Goal: Task Accomplishment & Management: Use online tool/utility

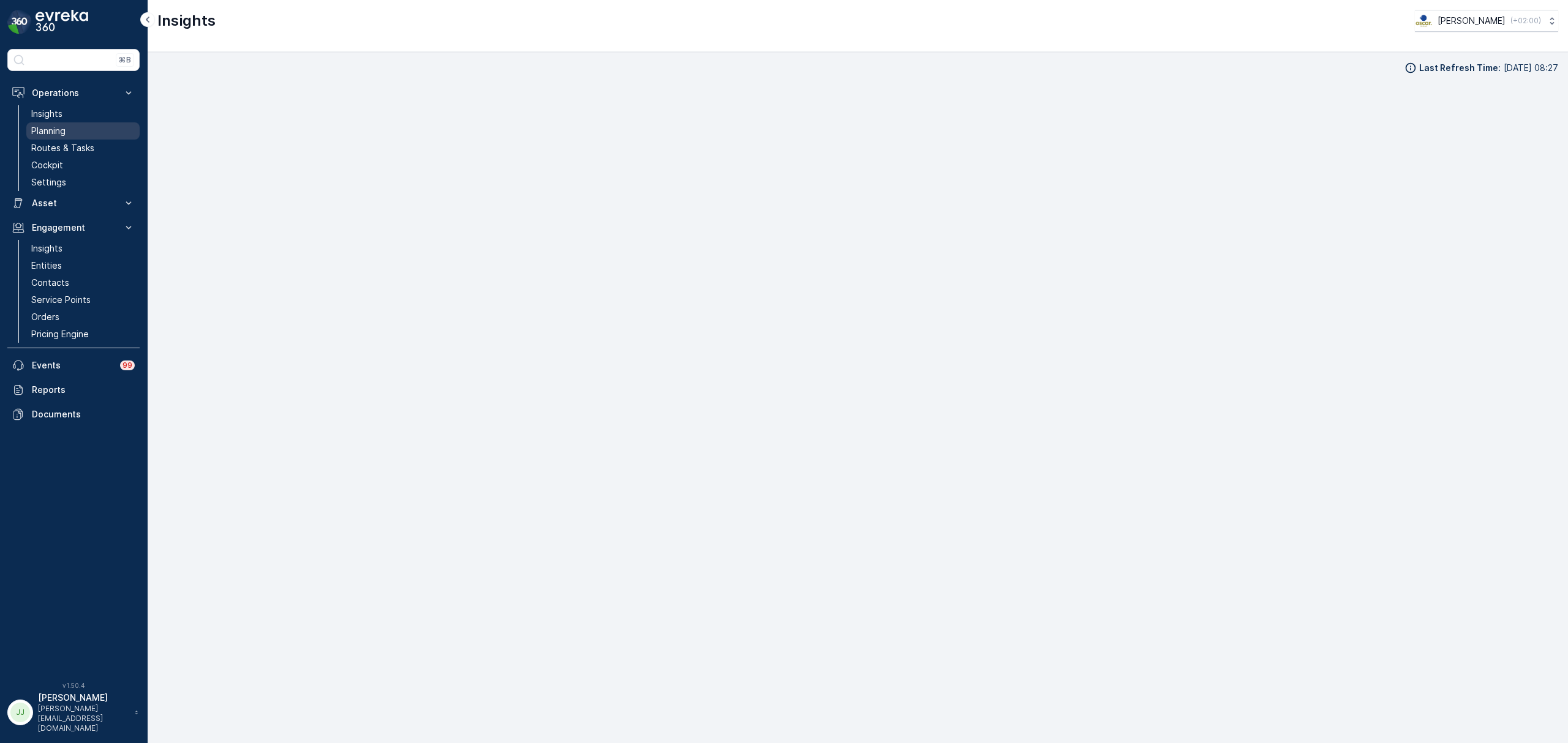
click at [49, 133] on p "Planning" at bounding box center [48, 131] width 34 height 13
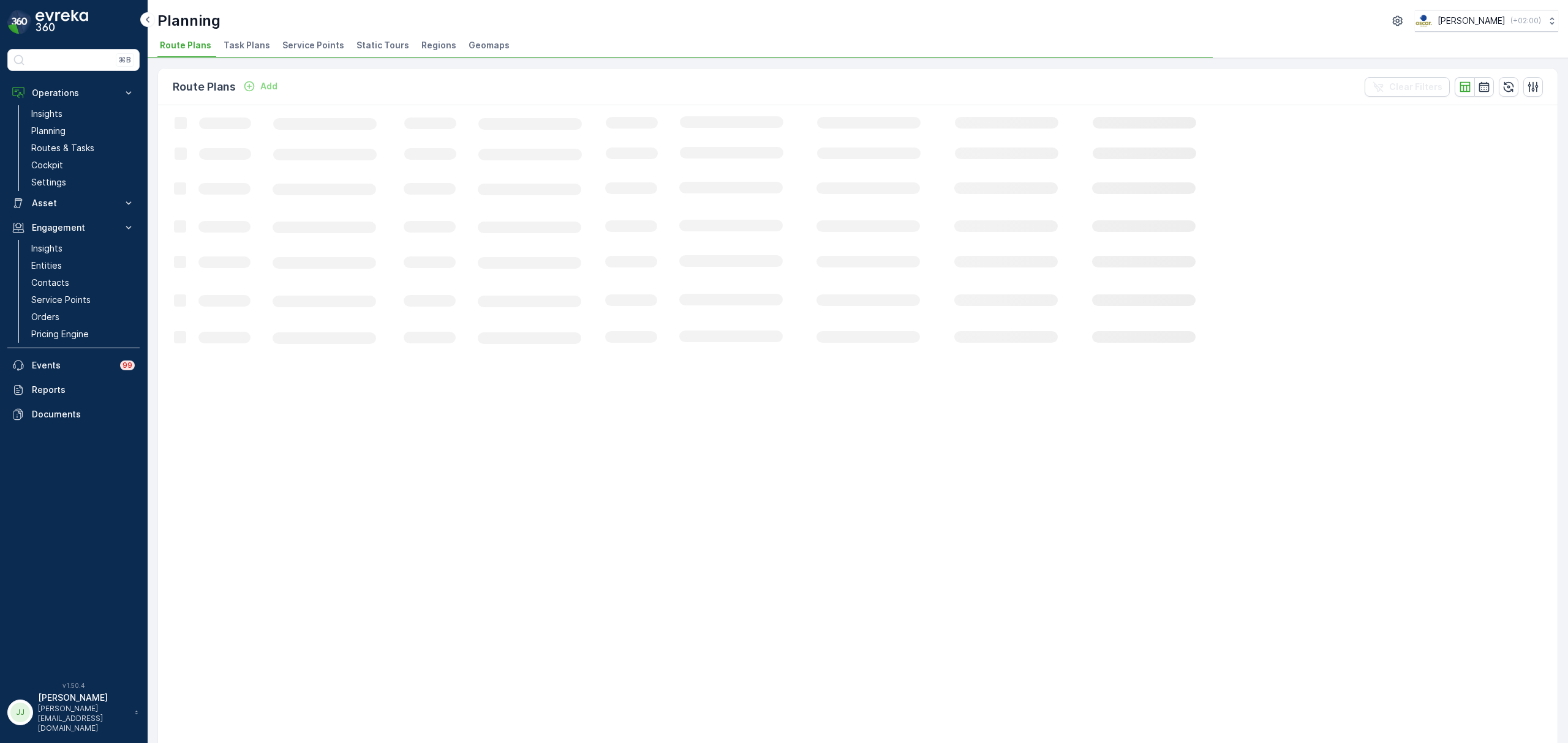
click at [317, 49] on span "Service Points" at bounding box center [313, 45] width 62 height 13
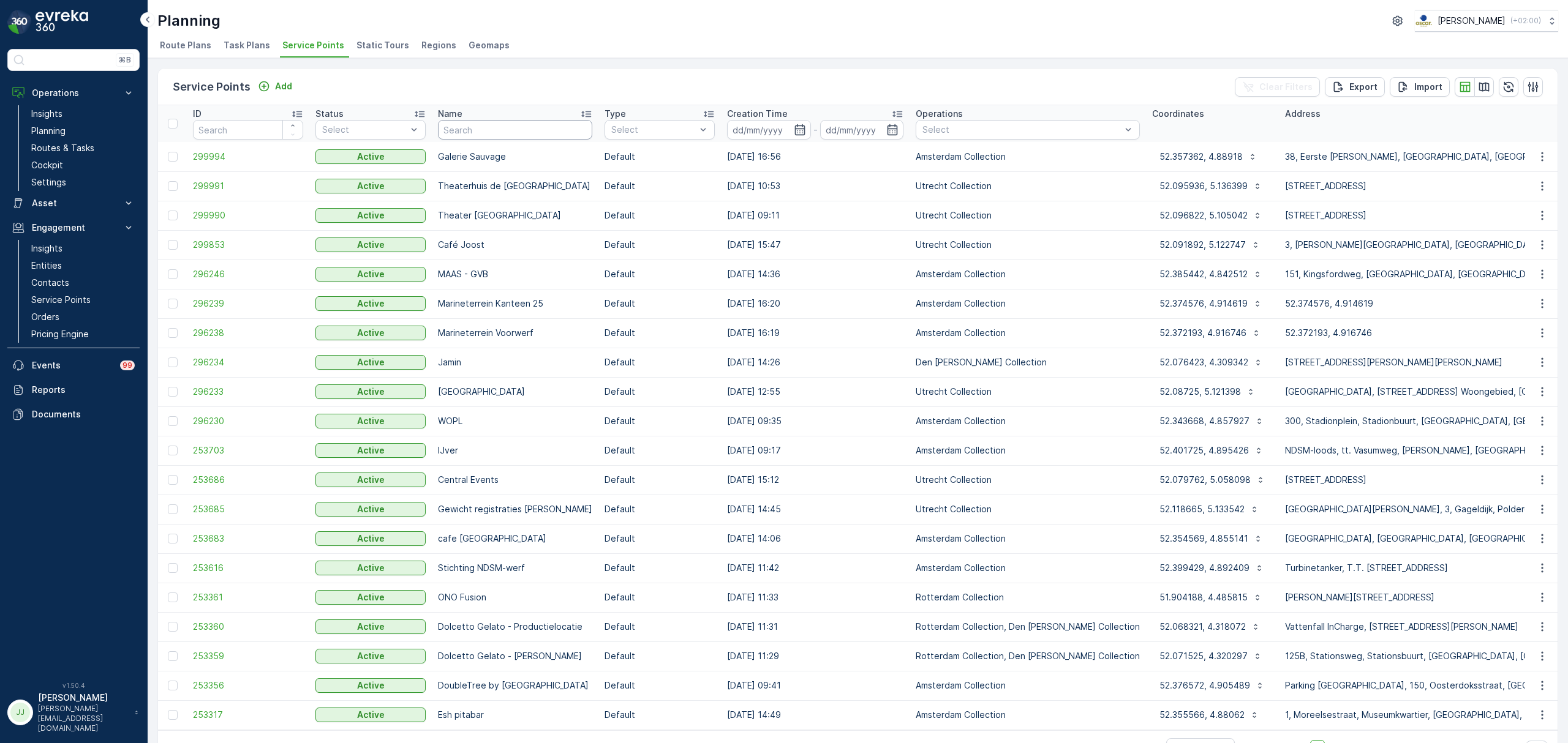
click at [564, 136] on input "text" at bounding box center [515, 130] width 154 height 20
type input "consciou"
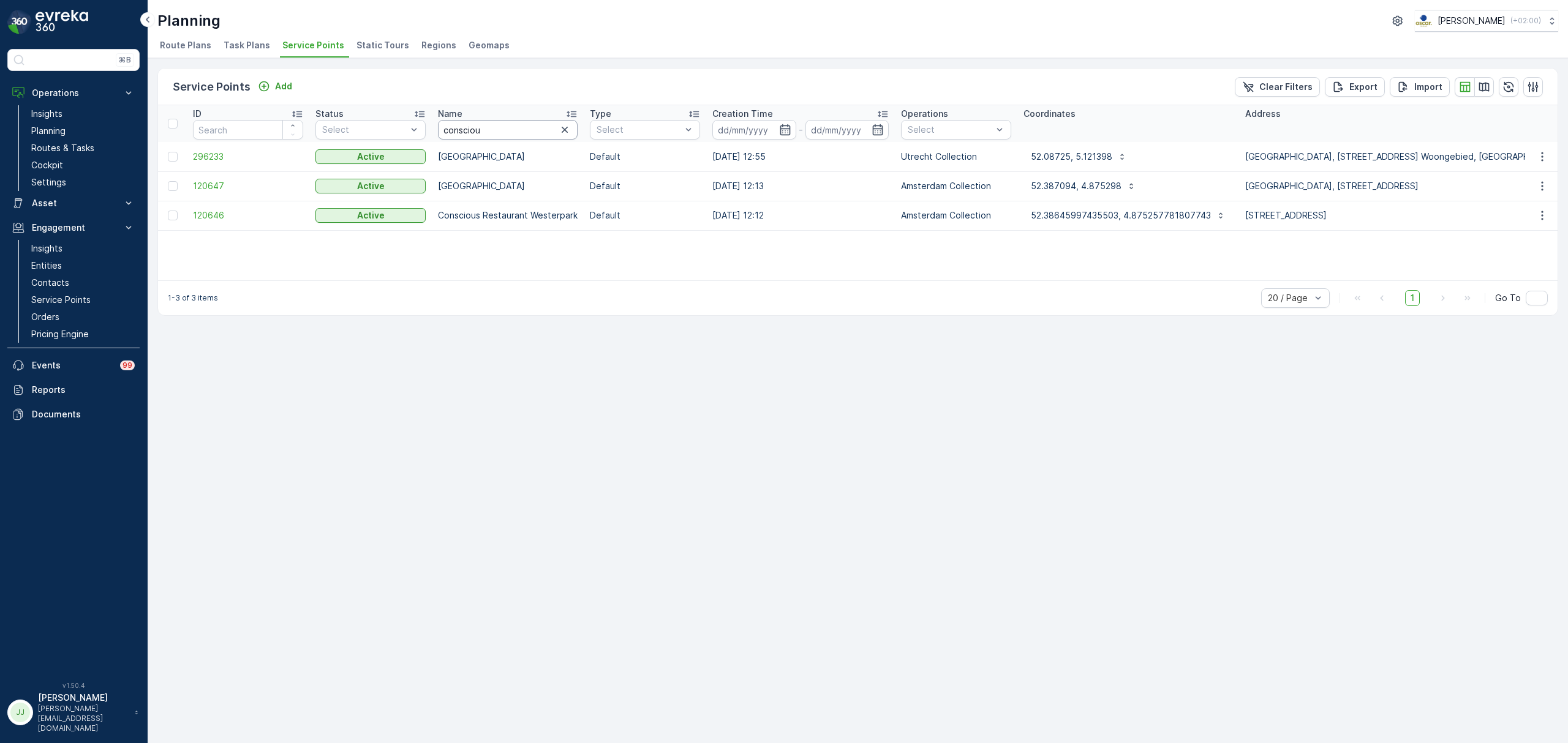
click at [527, 131] on input "consciou" at bounding box center [508, 130] width 140 height 20
type input "conscious"
drag, startPoint x: 101, startPoint y: 145, endPoint x: 126, endPoint y: 132, distance: 28.2
click at [101, 145] on link "Routes & Tasks" at bounding box center [83, 148] width 113 height 17
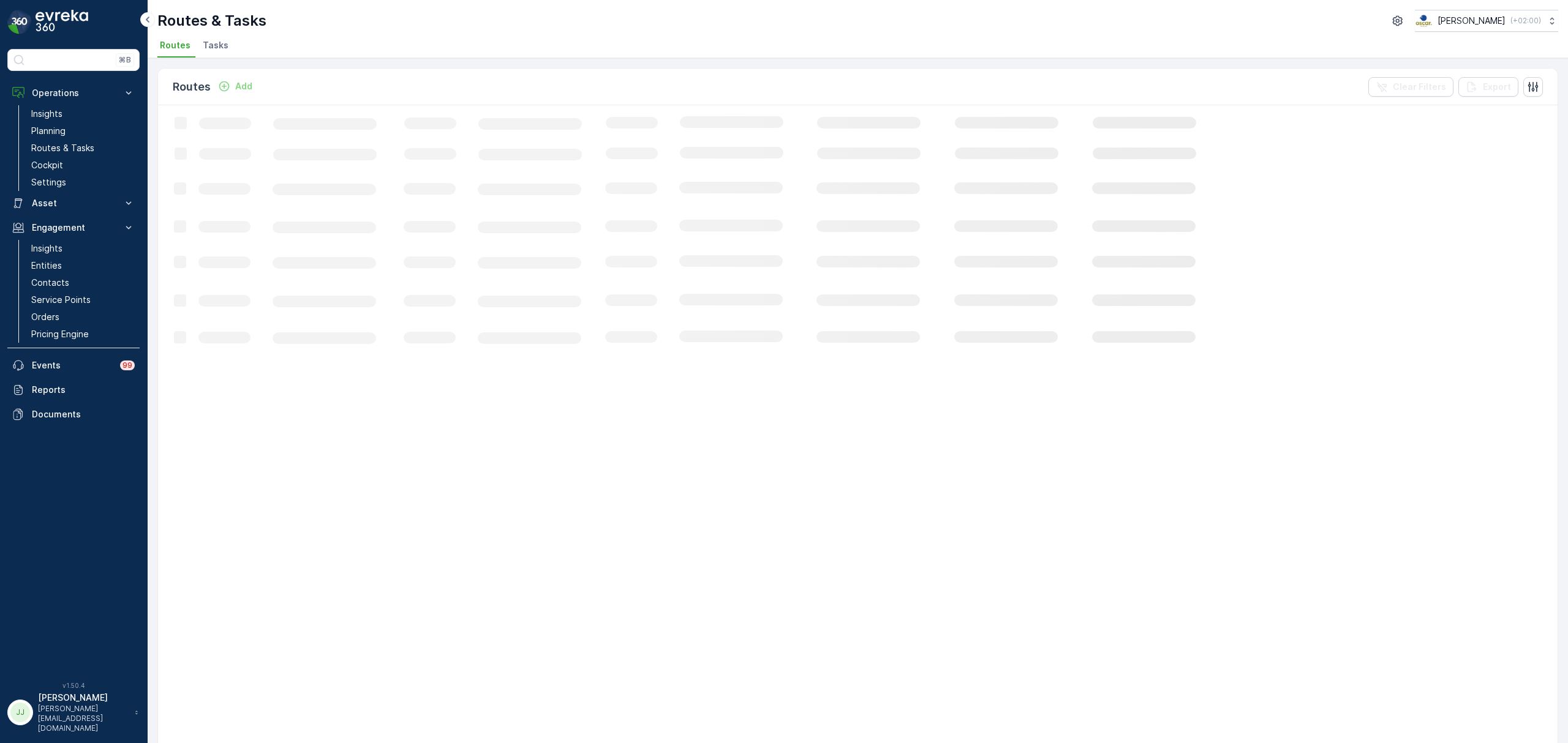
click at [215, 47] on span "Tasks" at bounding box center [215, 45] width 26 height 13
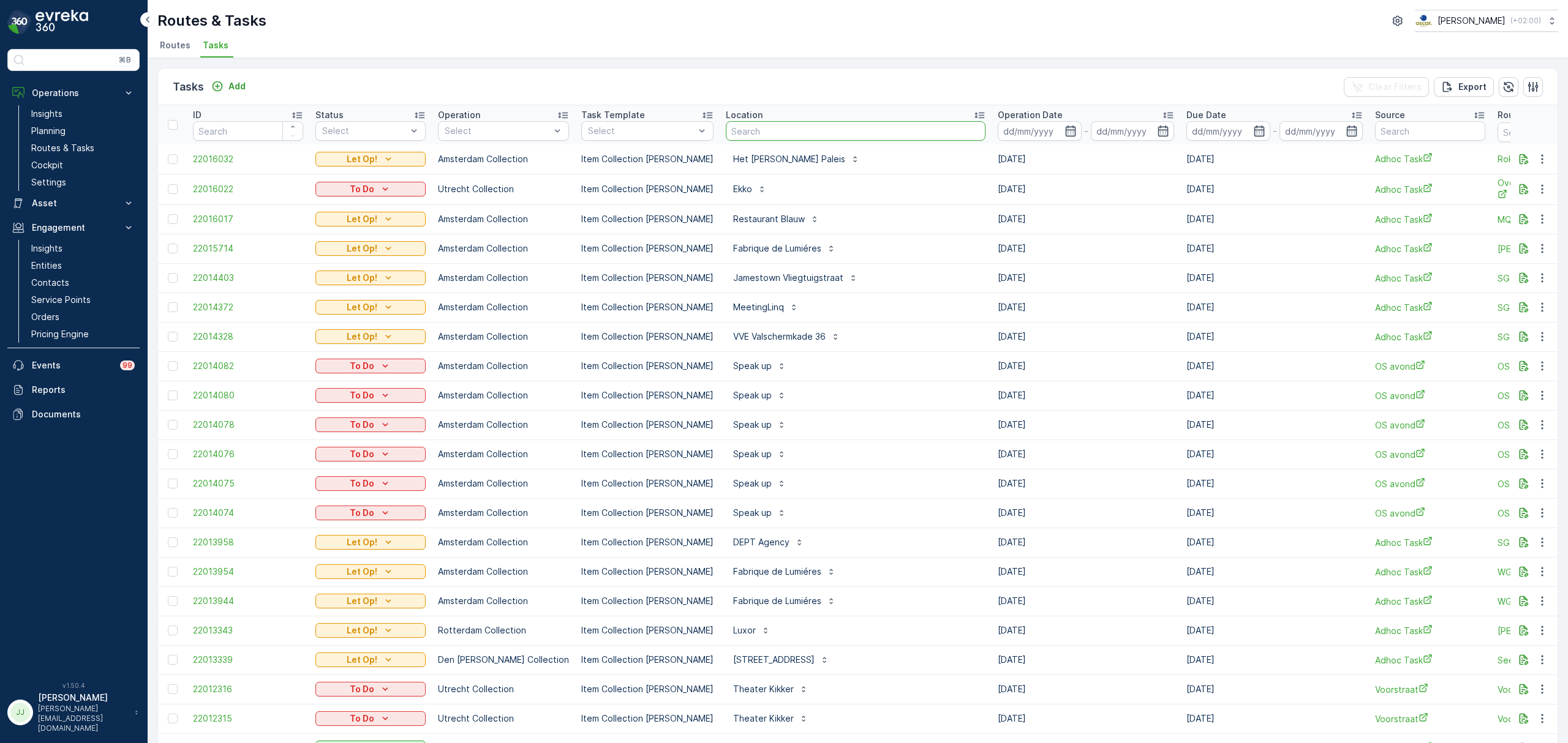
click at [743, 131] on input "text" at bounding box center [855, 131] width 259 height 20
type input "boat bar"
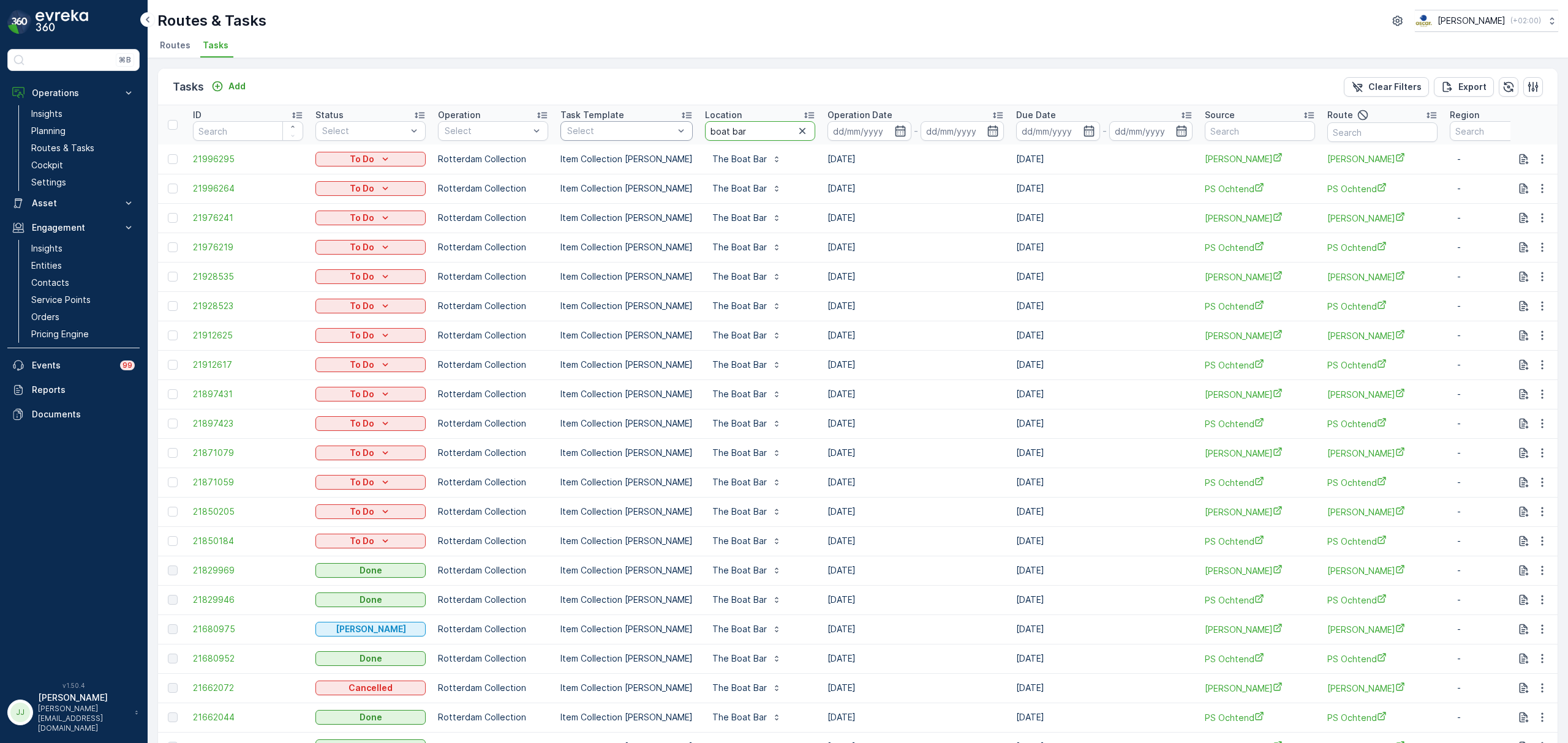
drag, startPoint x: 753, startPoint y: 130, endPoint x: 662, endPoint y: 130, distance: 91.0
click at [662, 130] on tr "ID Status Select Operation Select Task Template Select Location boat bar Operat…" at bounding box center [1103, 125] width 1889 height 39
type input "pannenkoekenboot Rot"
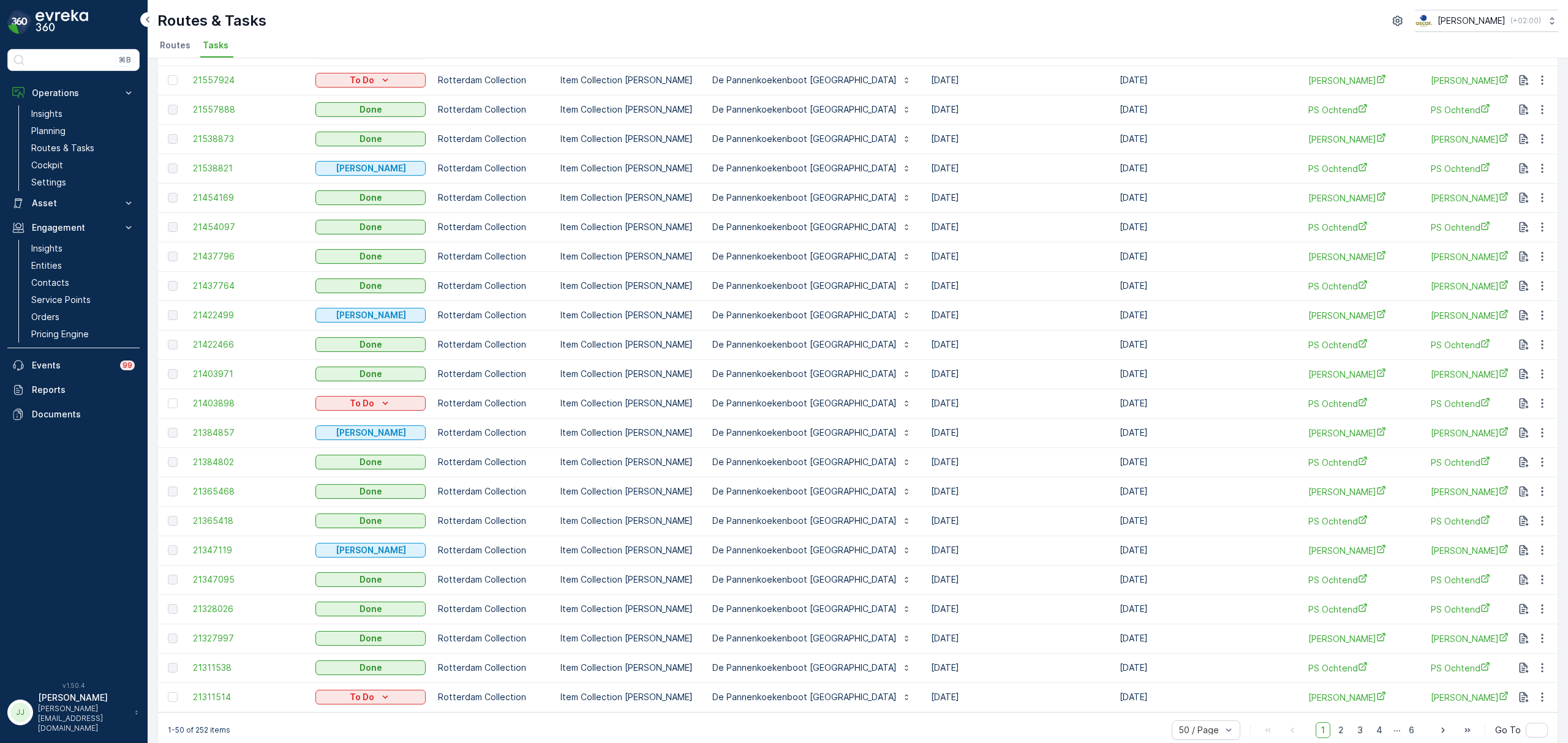
scroll to position [922, 0]
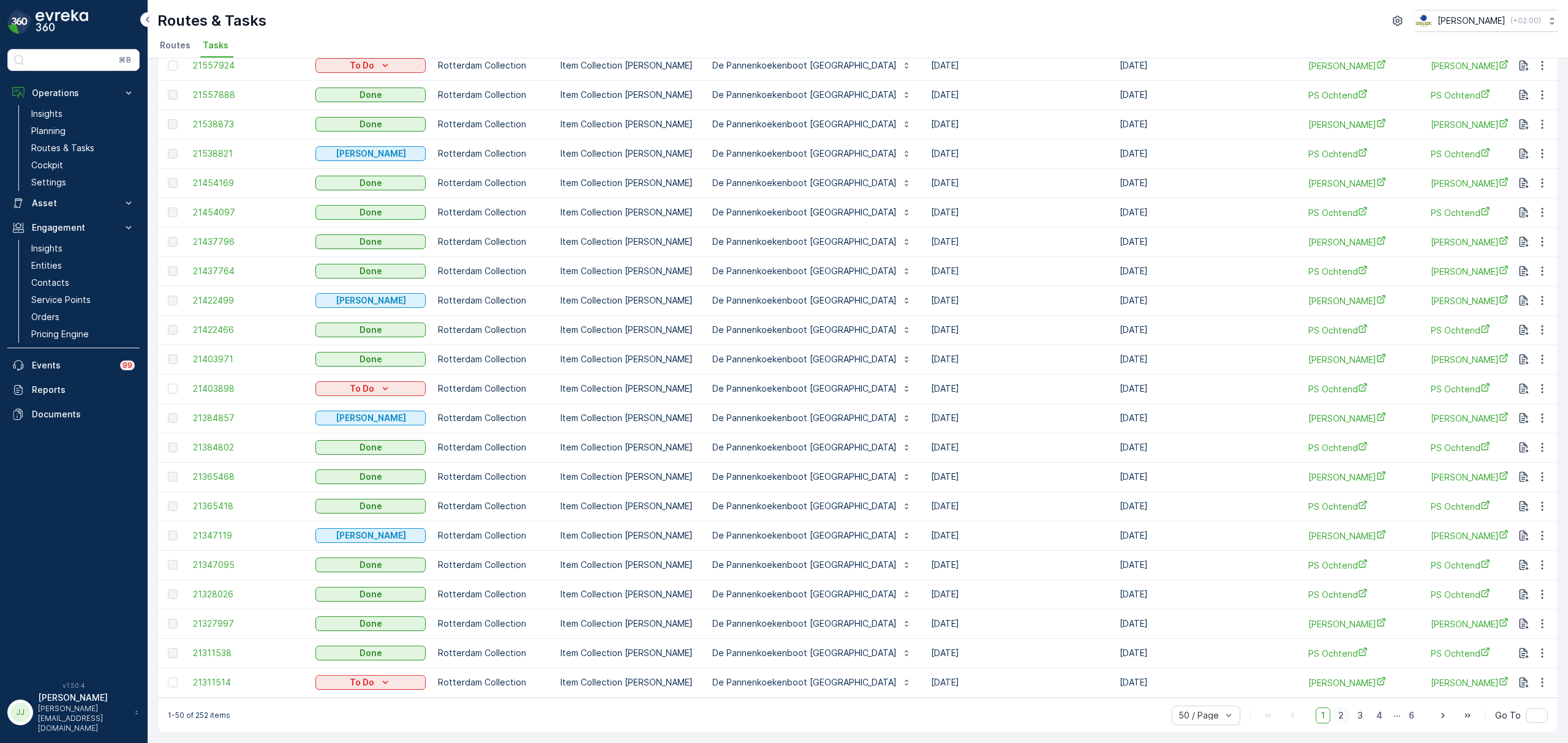
click at [1343, 710] on span "2" at bounding box center [1340, 715] width 16 height 16
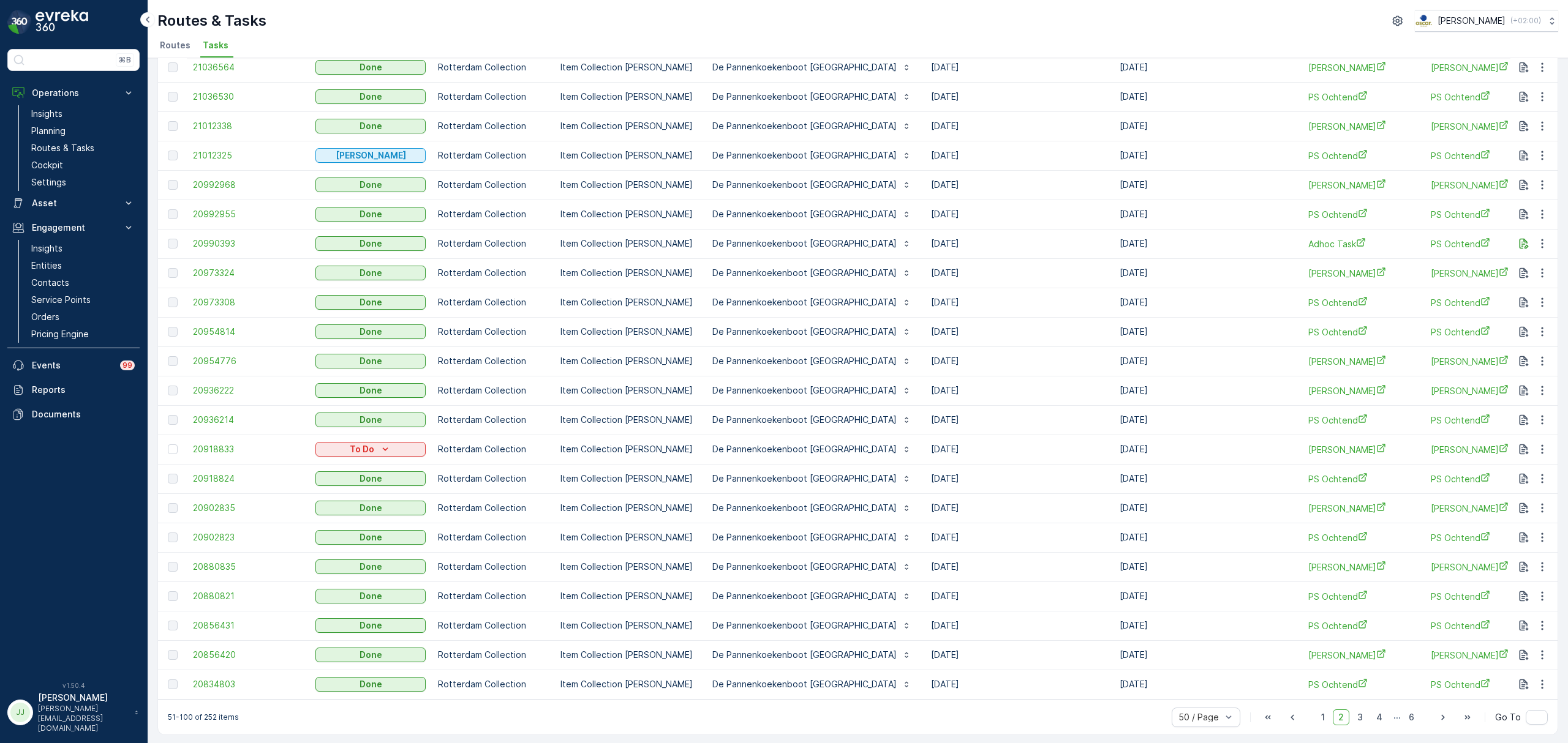
scroll to position [922, 0]
click at [1325, 713] on span "1" at bounding box center [1322, 715] width 14 height 16
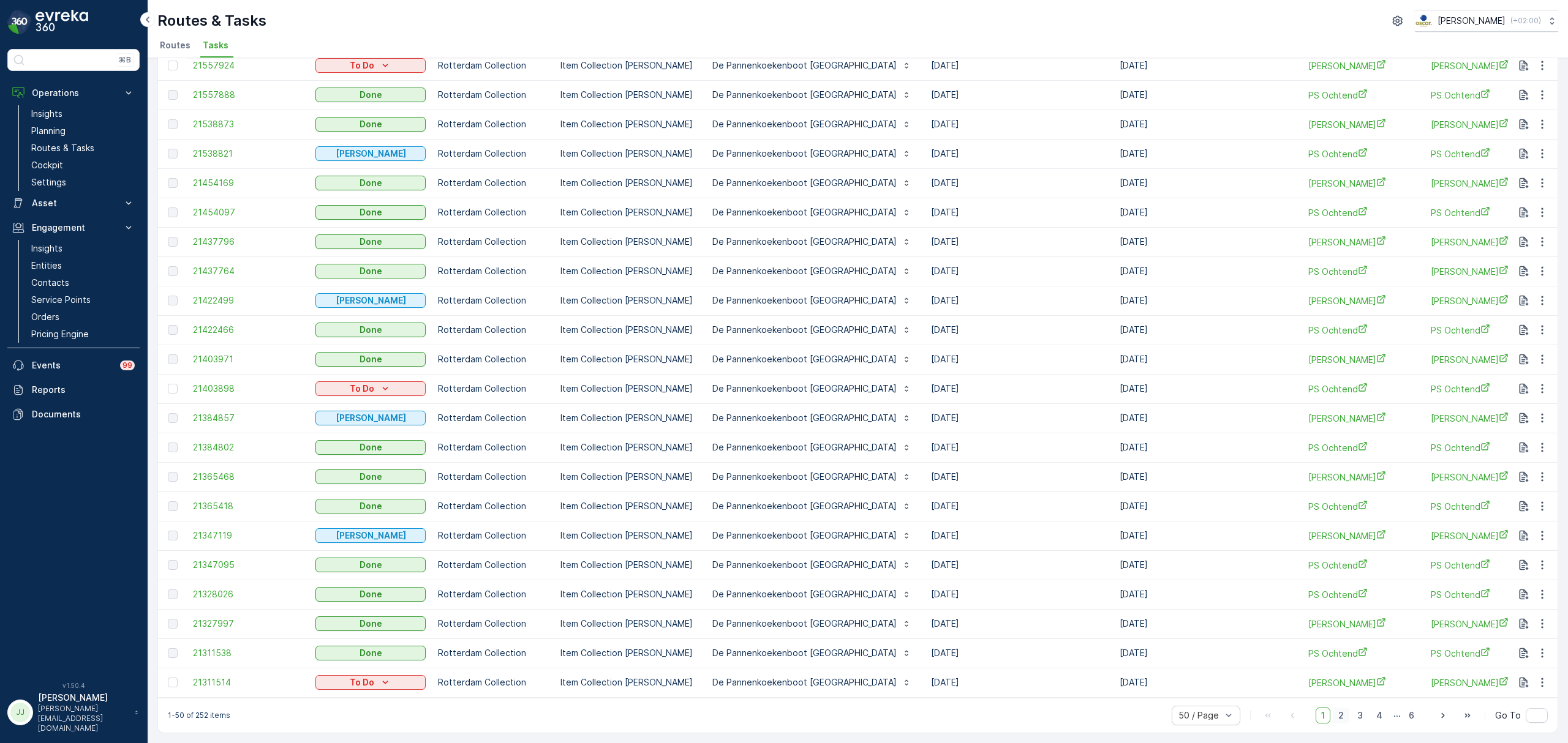
click at [1338, 714] on span "2" at bounding box center [1340, 715] width 16 height 16
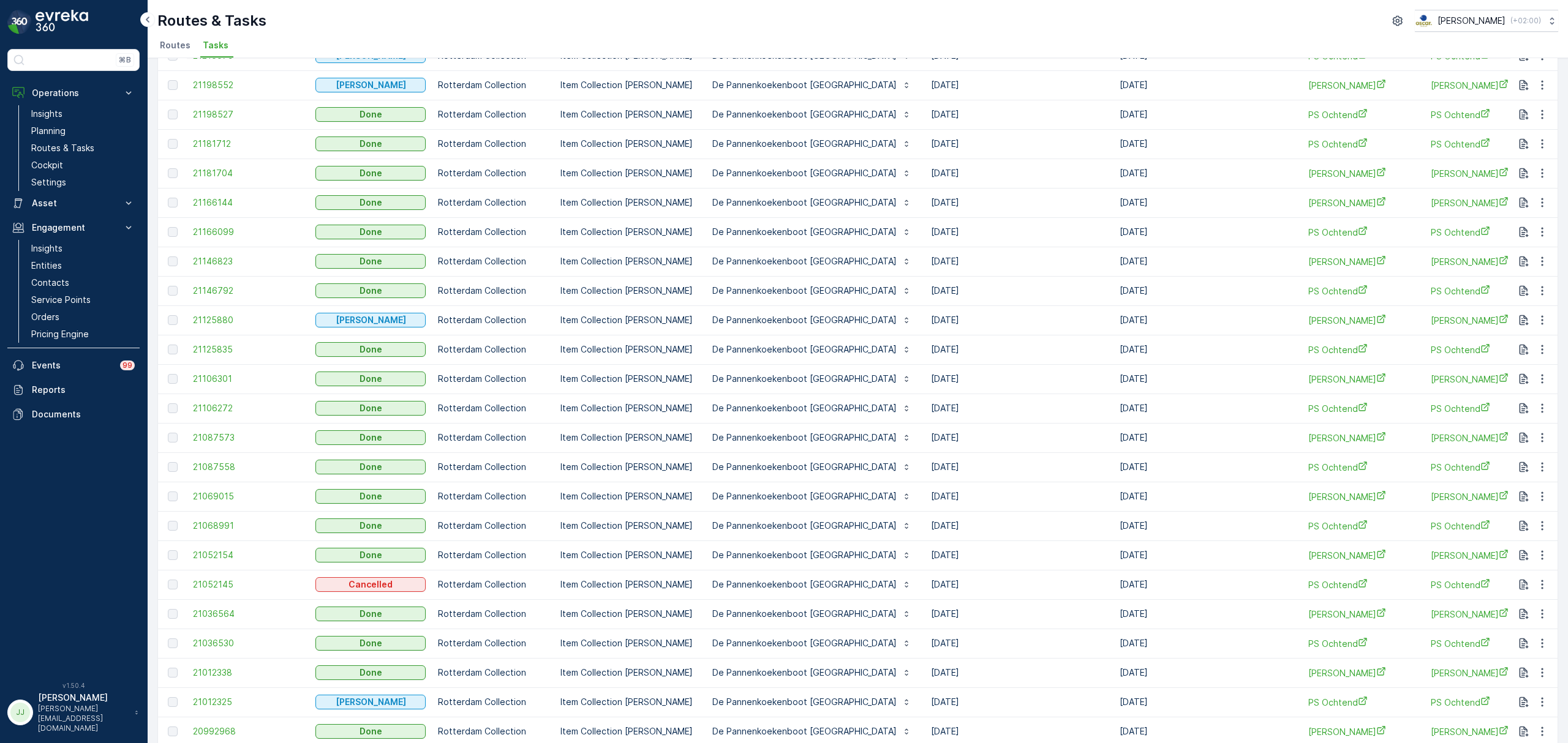
scroll to position [96, 0]
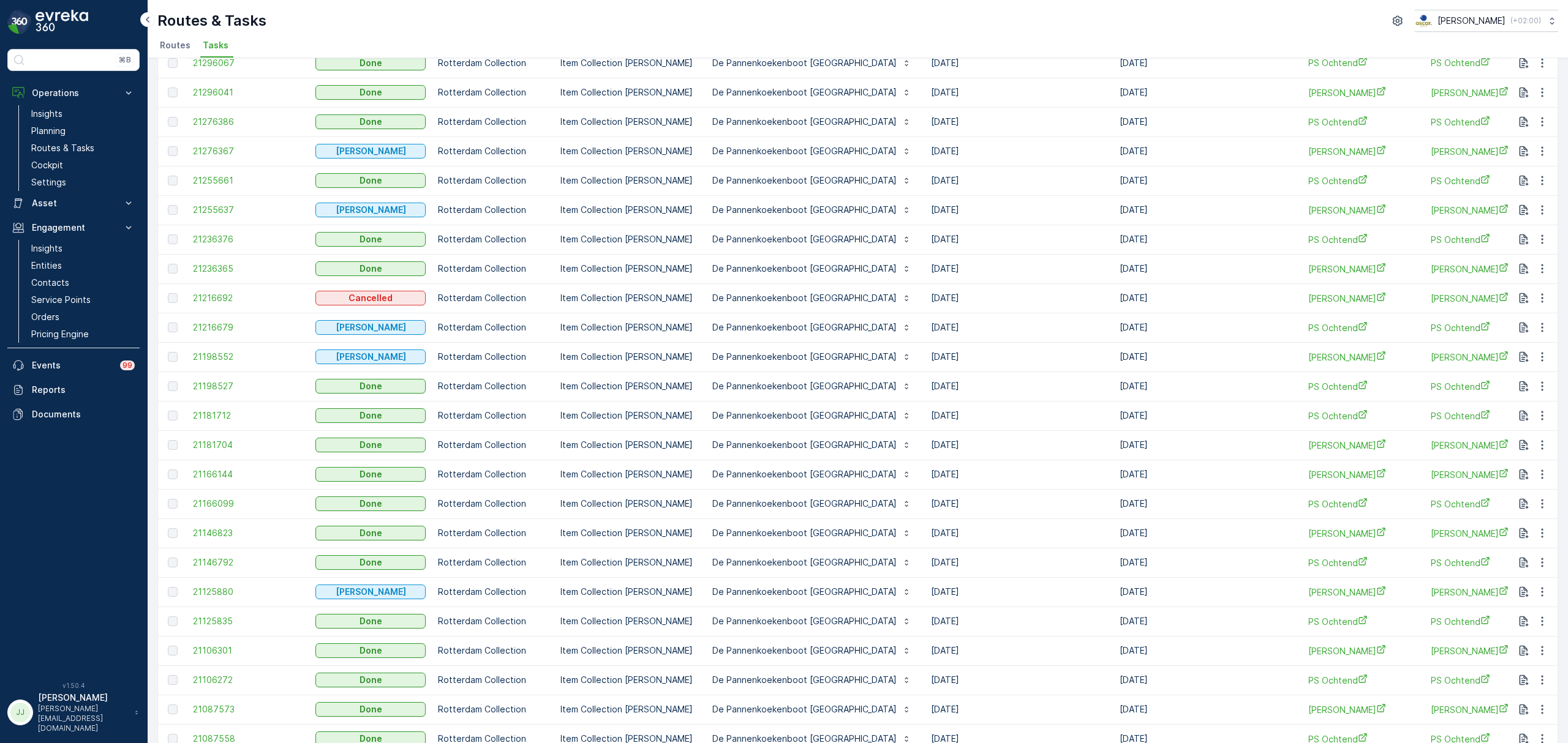
click at [165, 45] on span "Routes" at bounding box center [175, 45] width 31 height 13
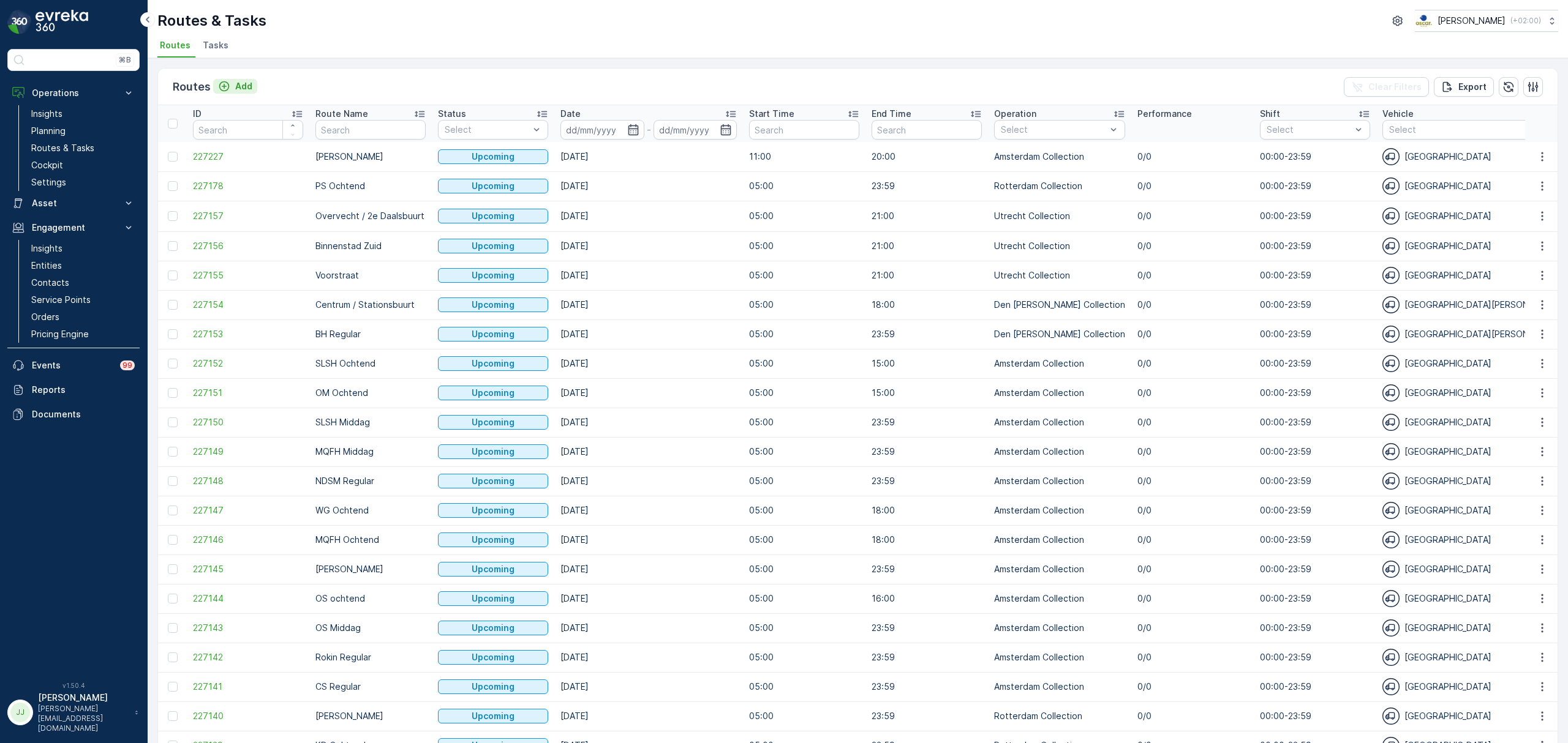
click at [242, 82] on p "Add" at bounding box center [244, 86] width 17 height 13
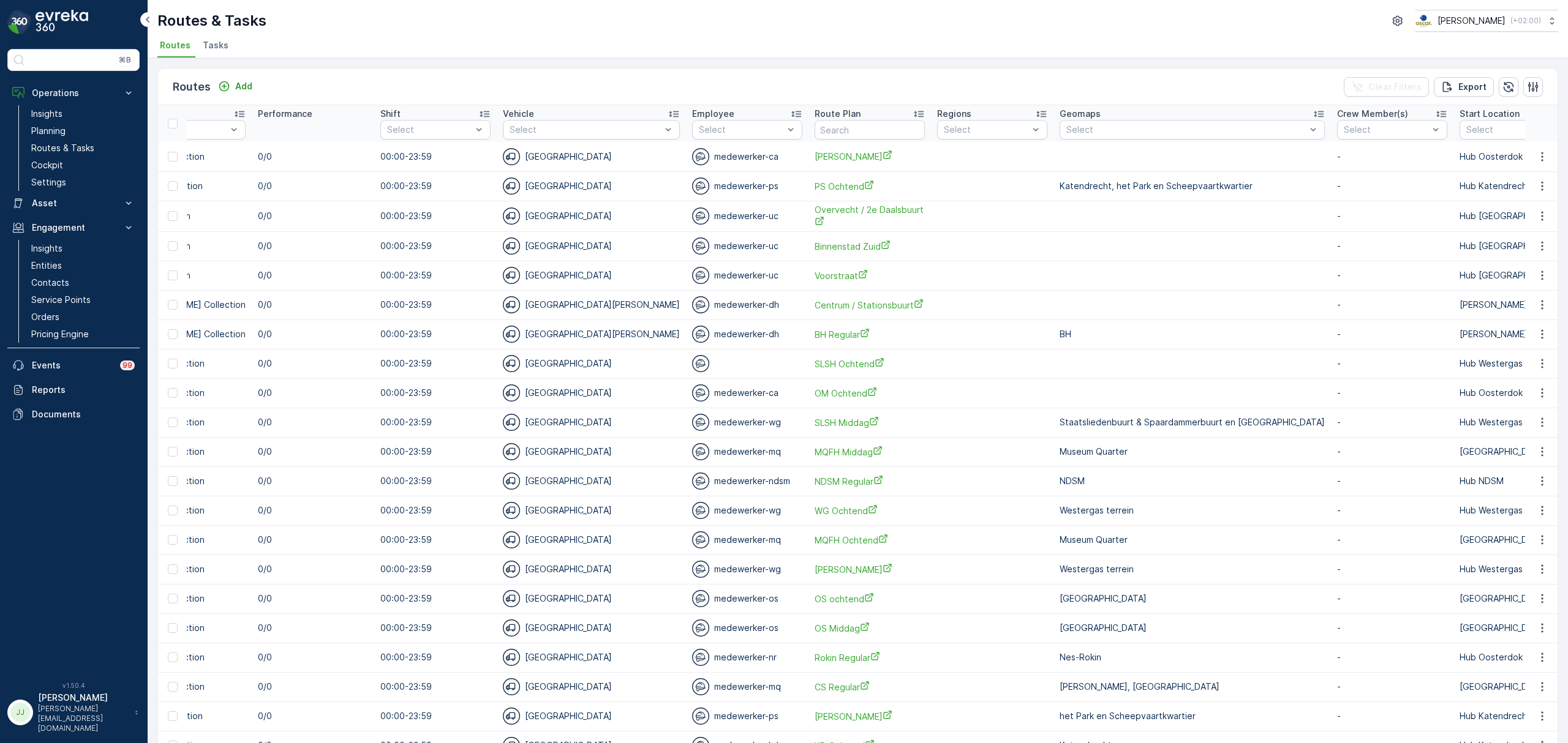
scroll to position [0, 898]
